Goal: Find specific page/section: Find specific page/section

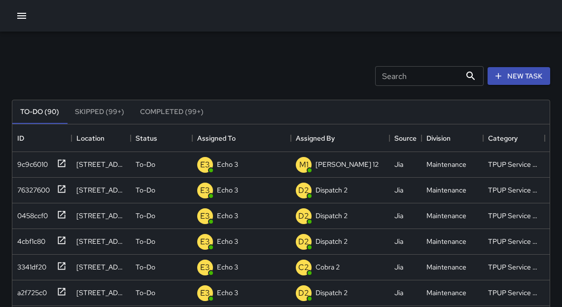
click at [22, 12] on icon "button" at bounding box center [22, 16] width 12 height 12
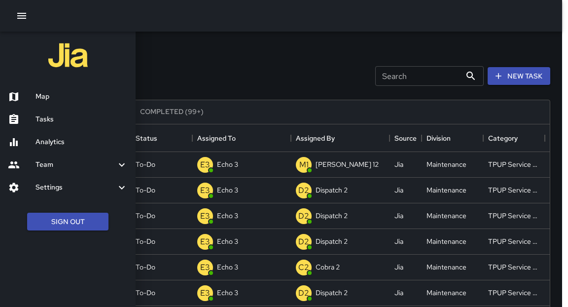
click at [51, 96] on h6 "Map" at bounding box center [81, 96] width 92 height 11
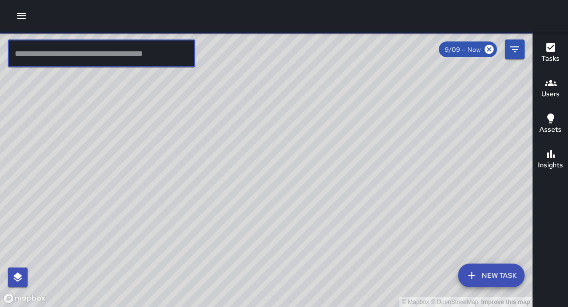
click at [111, 46] on input "text" at bounding box center [101, 53] width 187 height 28
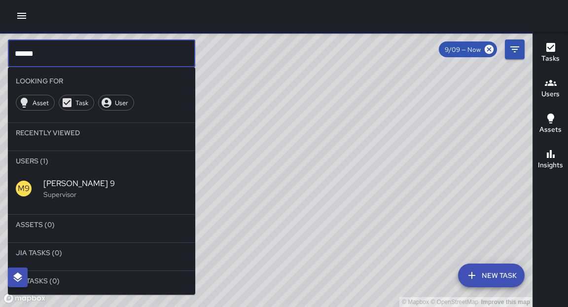
type input "******"
click at [56, 184] on span "[PERSON_NAME] 9" at bounding box center [115, 183] width 144 height 12
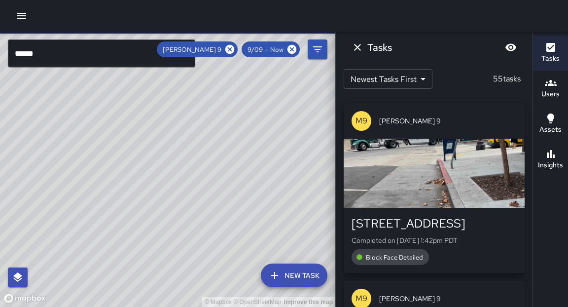
drag, startPoint x: 179, startPoint y: 176, endPoint x: 223, endPoint y: 104, distance: 84.7
click at [224, 104] on div "© Mapbox © OpenStreetMap Improve this map" at bounding box center [167, 169] width 335 height 275
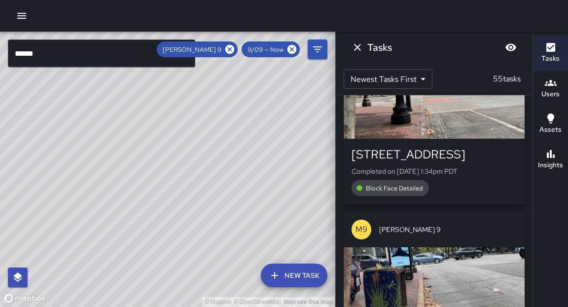
scroll to position [391, 0]
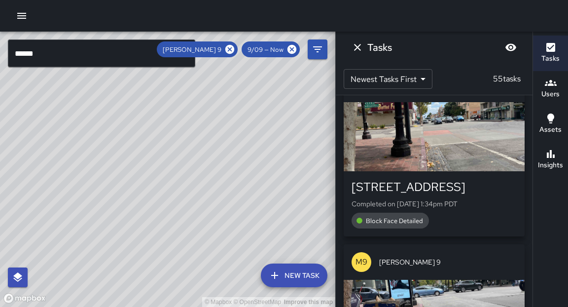
drag, startPoint x: 243, startPoint y: 97, endPoint x: 223, endPoint y: 111, distance: 24.5
click at [223, 111] on div "© Mapbox © OpenStreetMap Improve this map" at bounding box center [167, 169] width 335 height 275
drag, startPoint x: 149, startPoint y: 136, endPoint x: 199, endPoint y: 93, distance: 66.1
click at [199, 93] on div "© Mapbox © OpenStreetMap Improve this map" at bounding box center [167, 169] width 335 height 275
drag, startPoint x: 170, startPoint y: 187, endPoint x: 184, endPoint y: 156, distance: 34.2
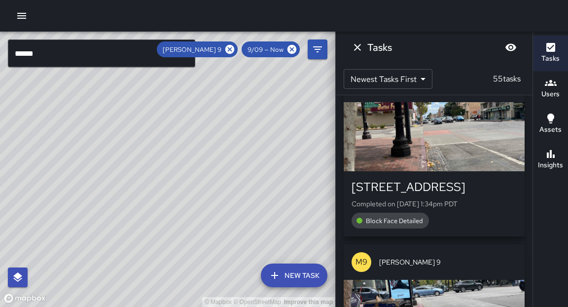
click at [184, 155] on div "© Mapbox © OpenStreetMap Improve this map" at bounding box center [167, 169] width 335 height 275
click at [119, 182] on div "© Mapbox © OpenStreetMap Improve this map" at bounding box center [167, 169] width 335 height 275
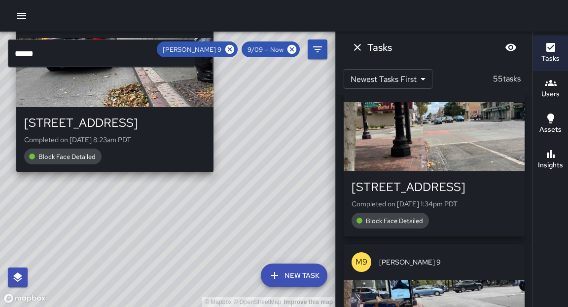
click at [111, 179] on div "© Mapbox © OpenStreetMap Improve this map M9 [PERSON_NAME] 9 [STREET_ADDRESS] C…" at bounding box center [167, 169] width 335 height 275
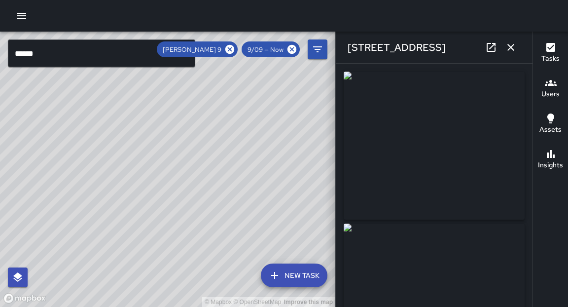
type input "**********"
click at [162, 158] on div "© Mapbox © OpenStreetMap Improve this map M9 [PERSON_NAME] 9 1011 Broadway Comp…" at bounding box center [167, 169] width 335 height 275
